Goal: Transaction & Acquisition: Purchase product/service

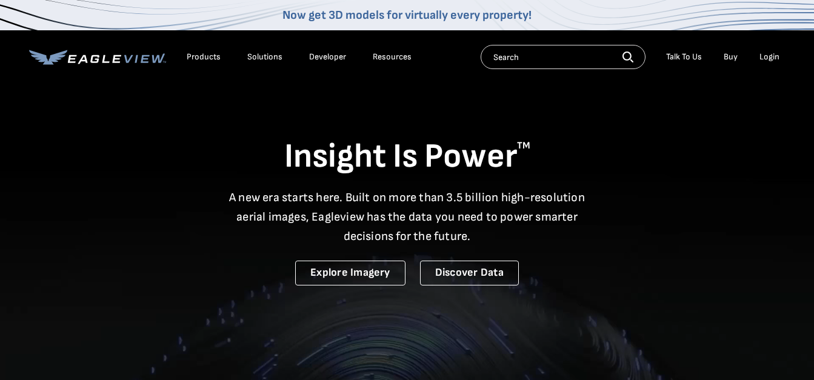
click at [771, 55] on div "Login" at bounding box center [770, 57] width 20 height 11
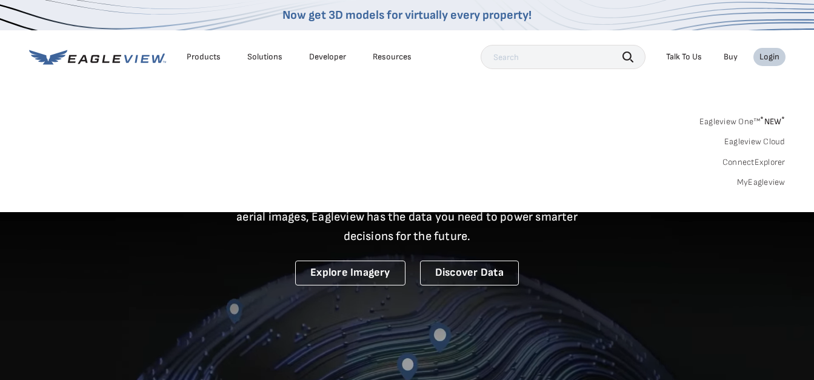
click at [737, 121] on link "Eagleview One™ * NEW *" at bounding box center [743, 120] width 86 height 14
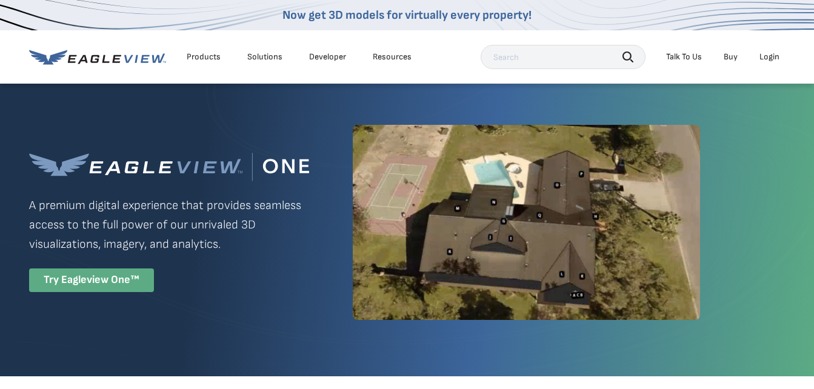
click at [93, 279] on div "Try Eagleview One™" at bounding box center [91, 281] width 125 height 24
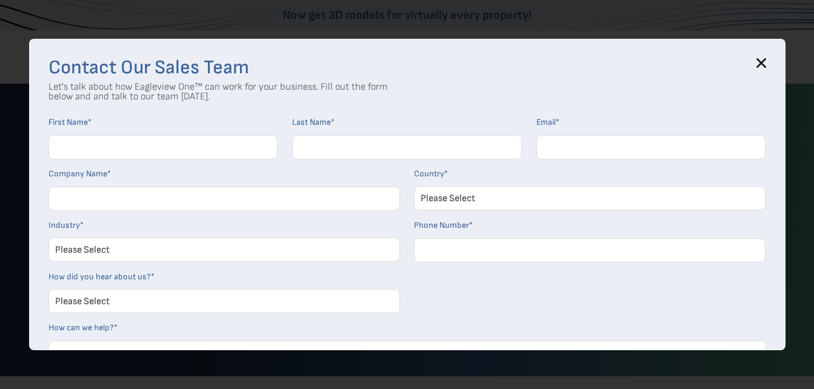
click at [763, 53] on div "Contact Our Sales Team Let's talk about how Eagleview One™ can work for your bu…" at bounding box center [407, 195] width 757 height 312
click at [764, 68] on icon at bounding box center [762, 63] width 10 height 10
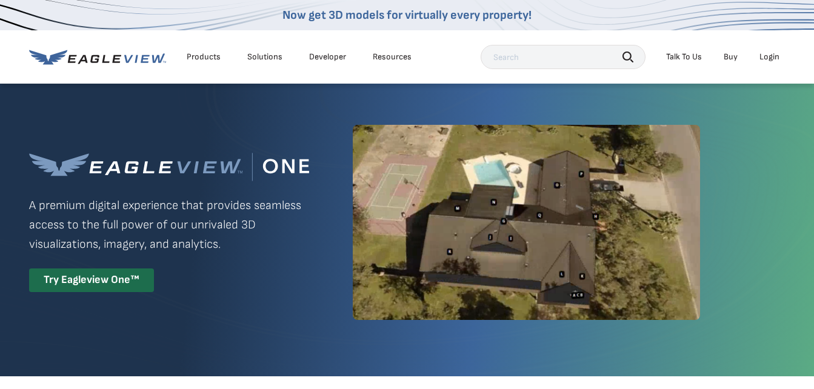
click at [775, 60] on div "Login" at bounding box center [770, 57] width 20 height 11
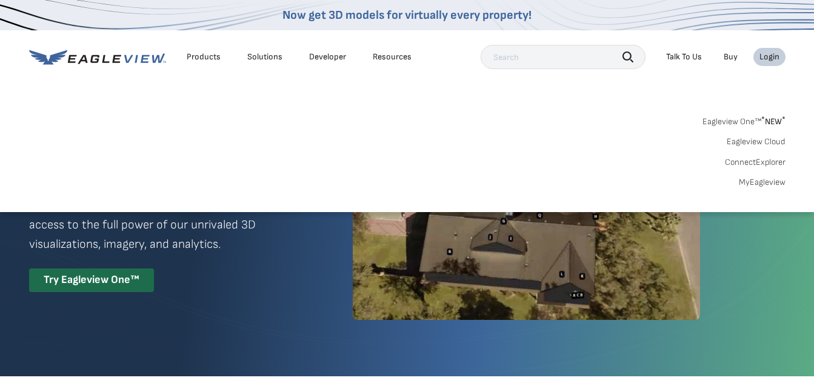
click at [752, 181] on link "MyEagleview" at bounding box center [762, 182] width 47 height 11
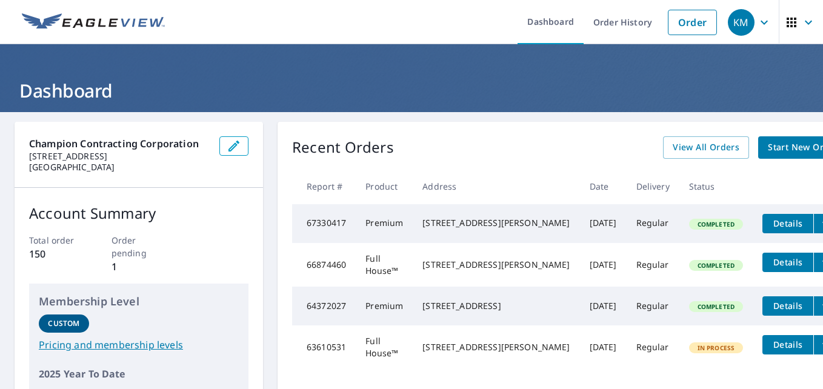
click at [768, 146] on span "Start New Order" at bounding box center [803, 147] width 70 height 15
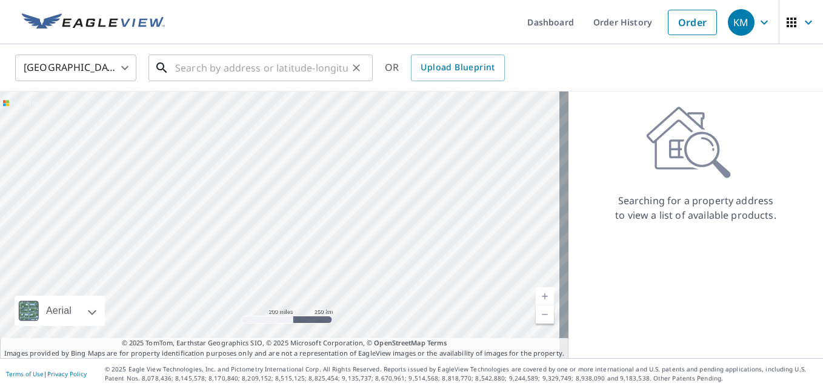
click at [281, 68] on input "text" at bounding box center [261, 68] width 173 height 34
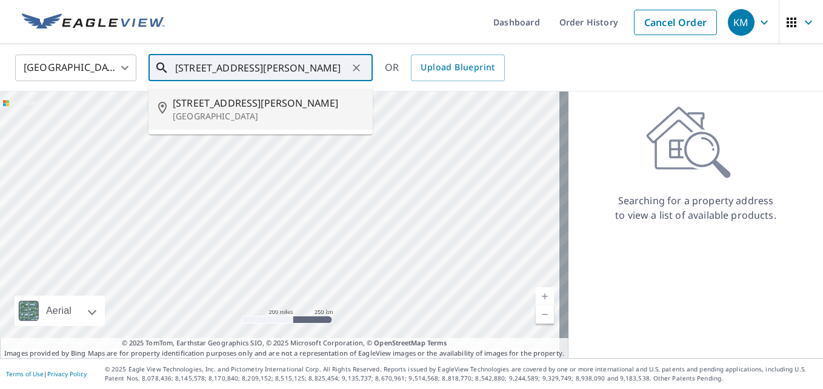
click at [243, 107] on span "281 Cindy St" at bounding box center [268, 103] width 190 height 15
type input "281 Cindy St Old Bridge, NJ 08857"
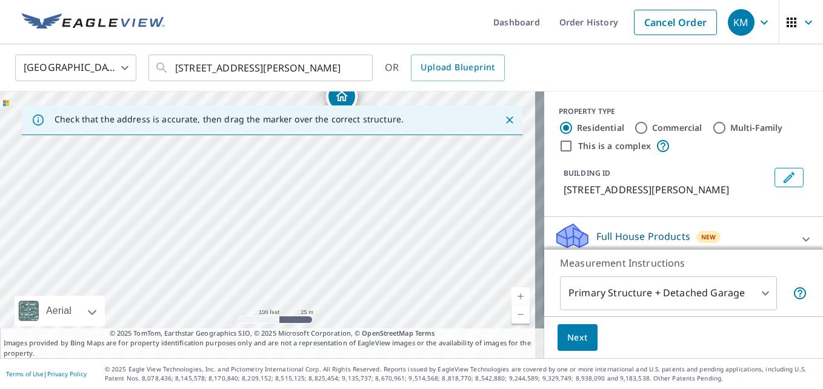
drag, startPoint x: 290, startPoint y: 236, endPoint x: 274, endPoint y: 110, distance: 127.2
click at [274, 110] on div "Check that the address is accurate, then drag the marker over the correct struc…" at bounding box center [272, 225] width 544 height 267
click at [299, 96] on div "281 Cindy St Old Bridge, NJ 08857" at bounding box center [272, 225] width 544 height 267
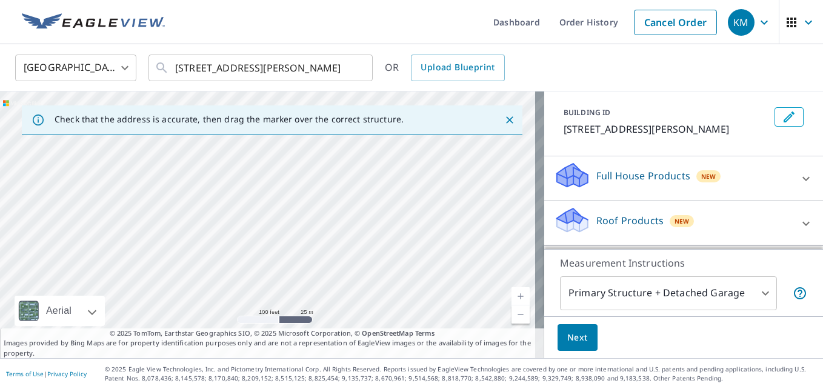
scroll to position [121, 0]
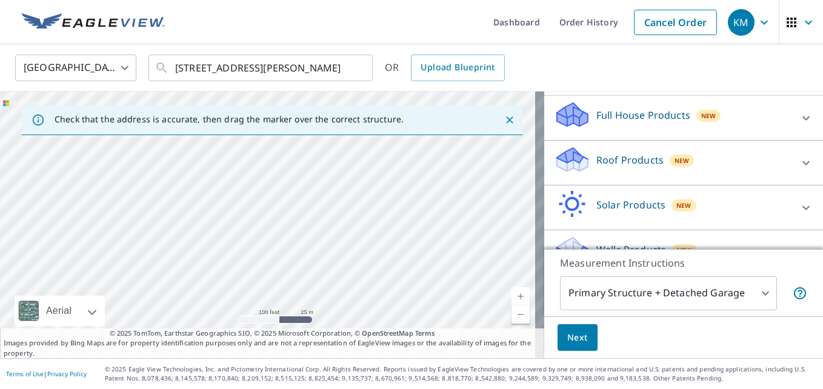
click at [631, 171] on div "Roof Products New" at bounding box center [673, 163] width 238 height 35
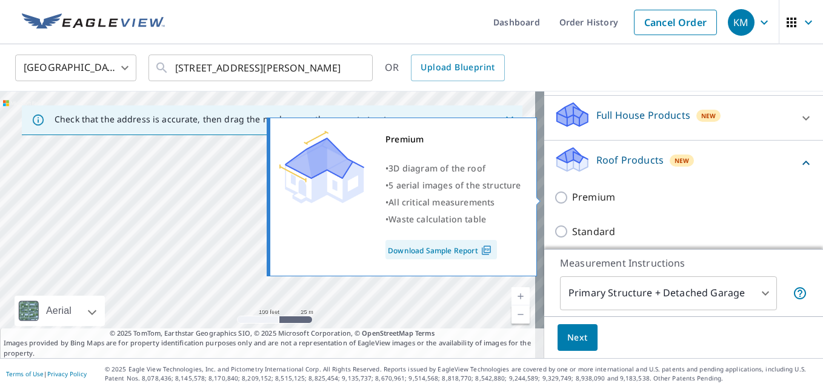
click at [554, 196] on input "Premium" at bounding box center [563, 197] width 18 height 15
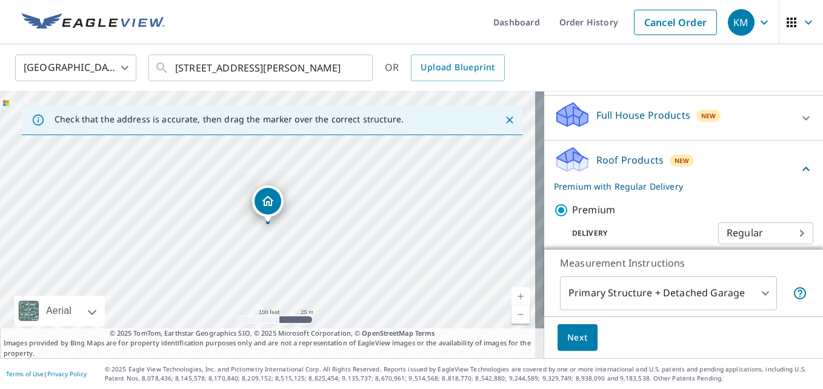
click at [650, 216] on label "Premium" at bounding box center [692, 209] width 241 height 15
click at [572, 216] on input "Premium" at bounding box center [563, 210] width 18 height 15
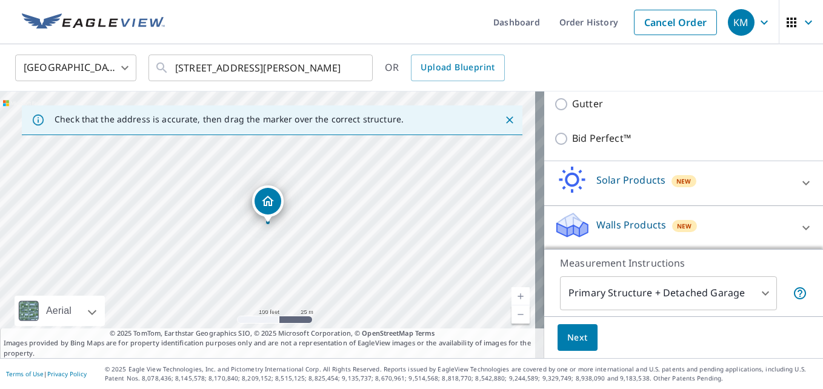
scroll to position [319, 0]
click at [572, 341] on span "Next" at bounding box center [577, 337] width 21 height 15
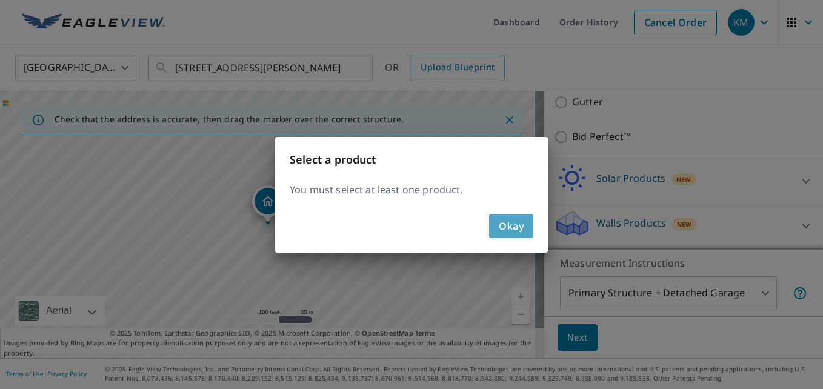
click at [497, 218] on button "Okay" at bounding box center [511, 226] width 44 height 24
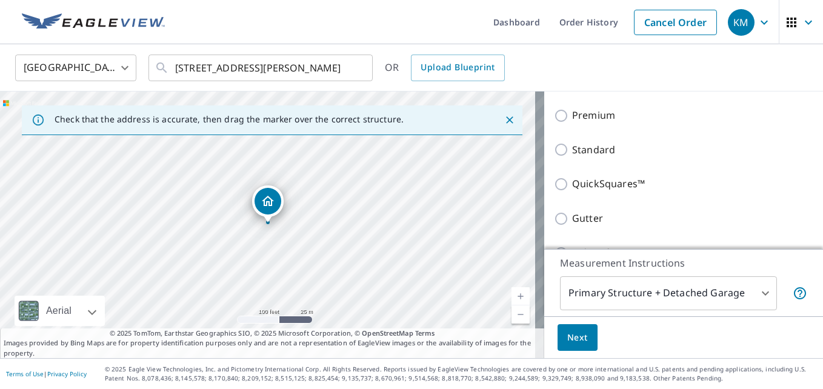
scroll to position [198, 0]
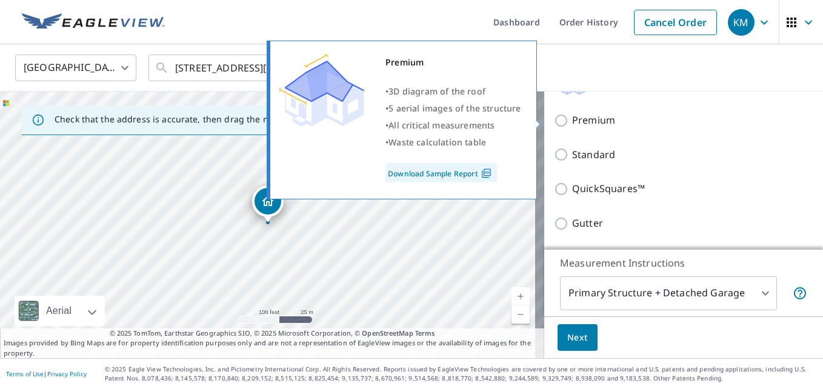
click at [554, 124] on input "Premium" at bounding box center [563, 120] width 18 height 15
checkbox input "true"
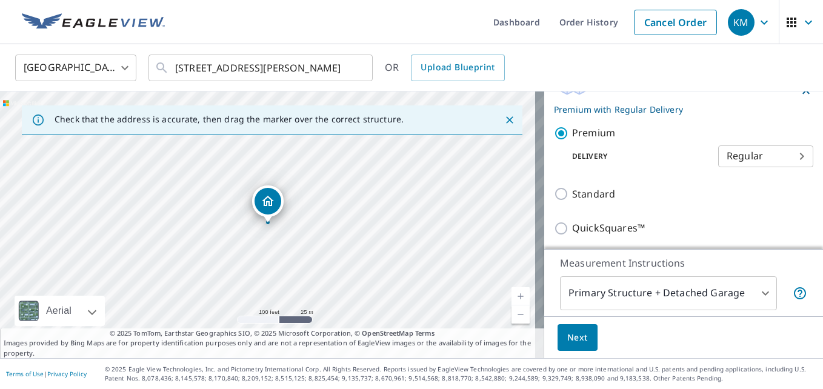
drag, startPoint x: 620, startPoint y: 147, endPoint x: 620, endPoint y: 163, distance: 16.4
click at [621, 162] on div "Delivery Regular 8 ​" at bounding box center [683, 154] width 259 height 27
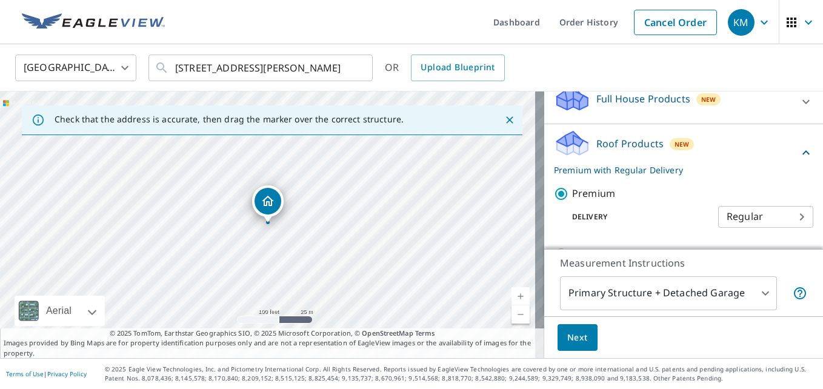
click at [620, 163] on div "Roof Products New Premium with Regular Delivery" at bounding box center [676, 152] width 245 height 47
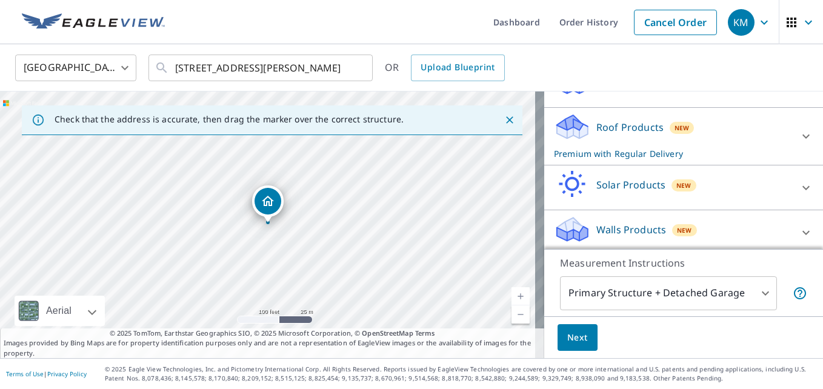
scroll to position [160, 0]
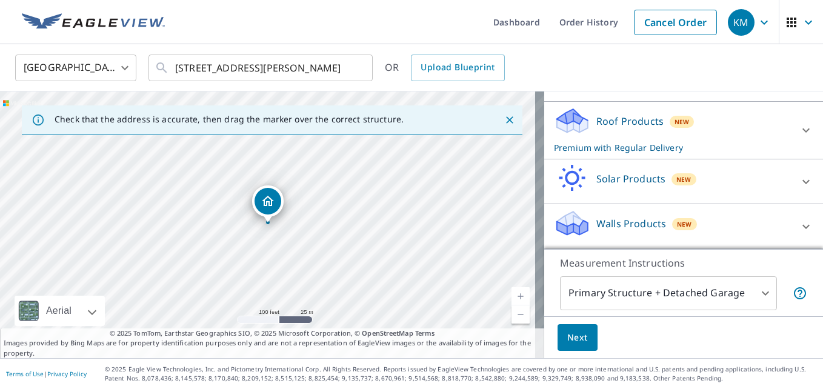
drag, startPoint x: 561, startPoint y: 349, endPoint x: 555, endPoint y: 340, distance: 10.9
click at [554, 340] on div "Next" at bounding box center [683, 337] width 279 height 42
click at [558, 340] on button "Next" at bounding box center [578, 337] width 40 height 27
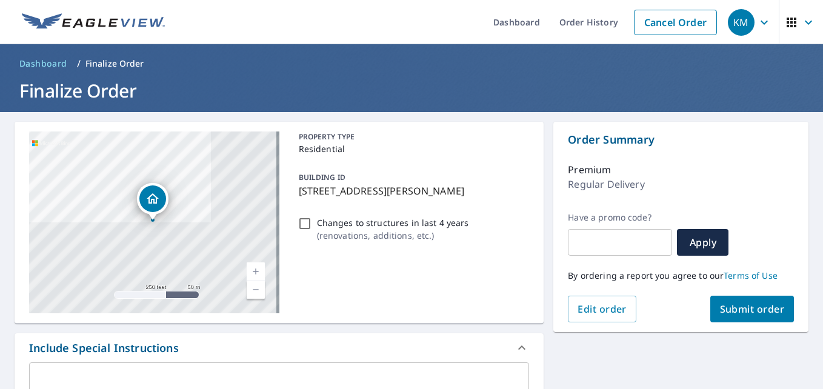
click at [737, 307] on span "Submit order" at bounding box center [752, 309] width 65 height 13
